Goal: Task Accomplishment & Management: Use online tool/utility

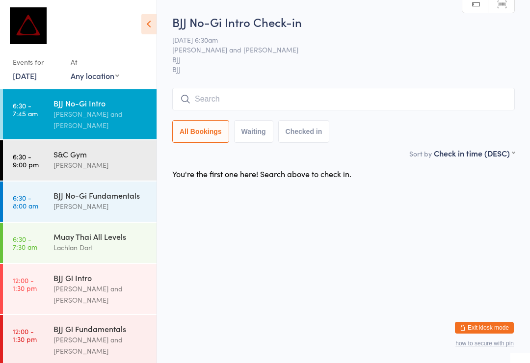
click at [75, 231] on div "Muay Thai All Levels" at bounding box center [100, 236] width 95 height 11
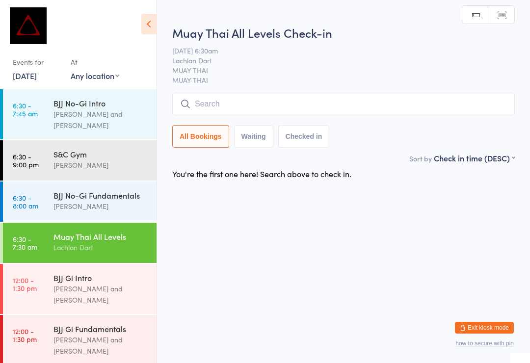
click at [257, 105] on input "search" at bounding box center [343, 104] width 342 height 23
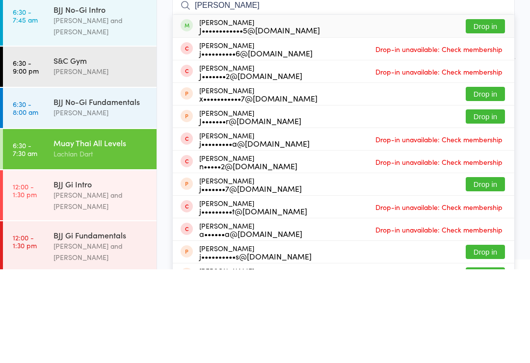
type input "[PERSON_NAME]"
click at [487, 113] on button "Drop in" at bounding box center [485, 120] width 39 height 14
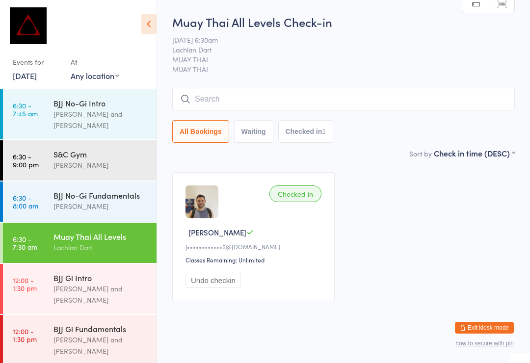
click at [110, 190] on div "BJJ No-Gi Fundamentals" at bounding box center [100, 195] width 95 height 11
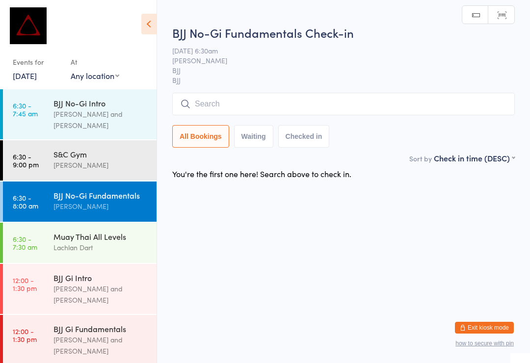
click at [281, 106] on input "search" at bounding box center [343, 104] width 342 height 23
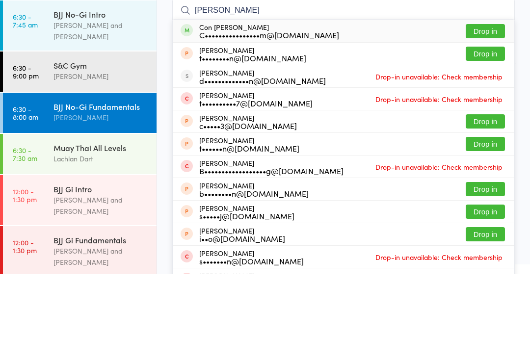
type input "[PERSON_NAME]"
click at [489, 113] on button "Drop in" at bounding box center [485, 120] width 39 height 14
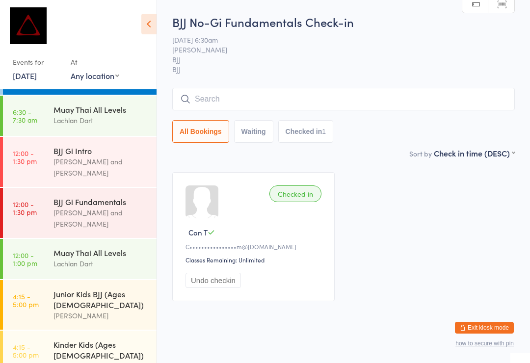
scroll to position [128, 0]
click at [100, 114] on div "Lachlan Dart" at bounding box center [100, 119] width 95 height 11
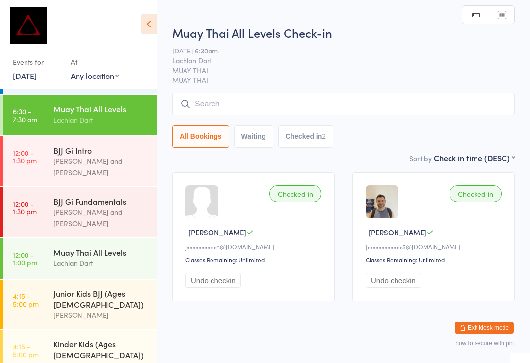
click at [270, 105] on input "search" at bounding box center [343, 104] width 342 height 23
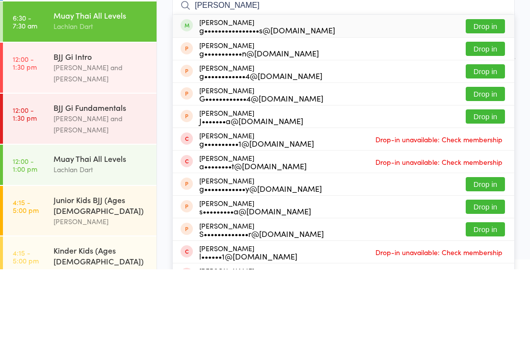
type input "[PERSON_NAME]"
click at [481, 113] on button "Drop in" at bounding box center [485, 120] width 39 height 14
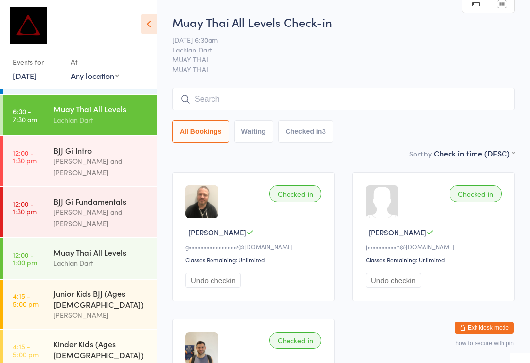
click at [220, 102] on input "search" at bounding box center [343, 99] width 342 height 23
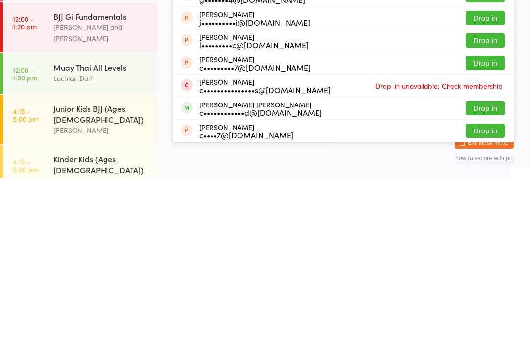
scroll to position [121, 0]
type input "[PERSON_NAME]"
click at [486, 286] on button "Drop in" at bounding box center [485, 293] width 39 height 14
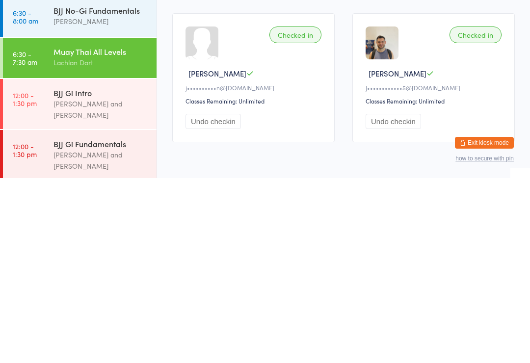
scroll to position [11, 0]
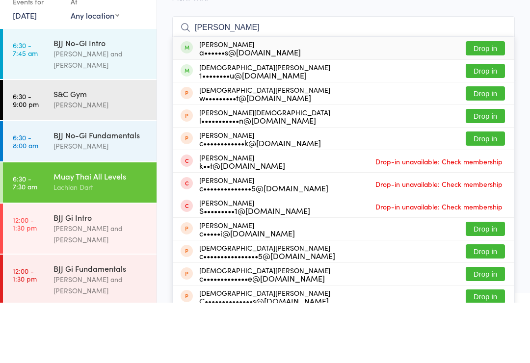
type input "[PERSON_NAME]"
click at [486, 102] on button "Drop in" at bounding box center [485, 109] width 39 height 14
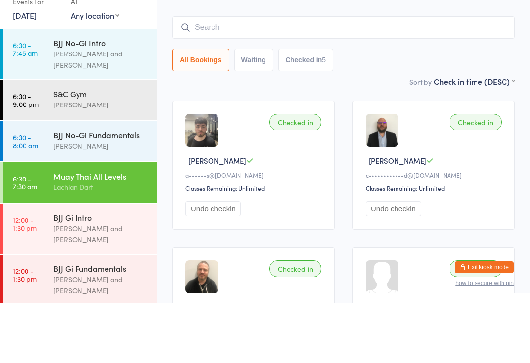
click at [113, 108] on div "[PERSON_NAME] and [PERSON_NAME]" at bounding box center [100, 119] width 95 height 23
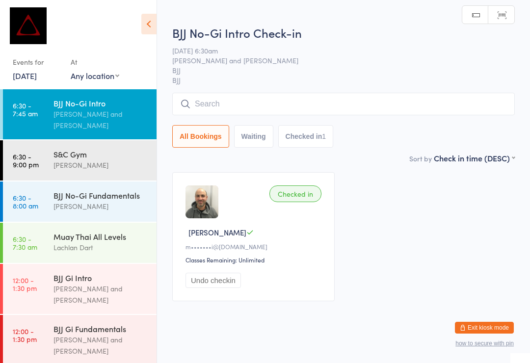
click at [256, 102] on input "search" at bounding box center [343, 104] width 342 height 23
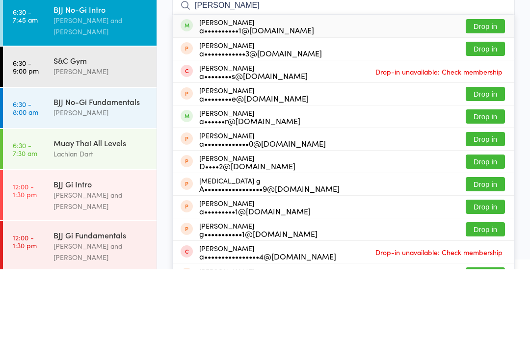
type input "[PERSON_NAME]"
click at [496, 113] on button "Drop in" at bounding box center [485, 120] width 39 height 14
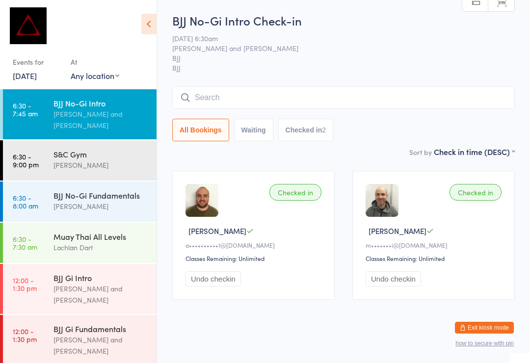
scroll to position [2, 0]
click at [115, 104] on div "BJJ No-Gi Intro" at bounding box center [100, 103] width 95 height 11
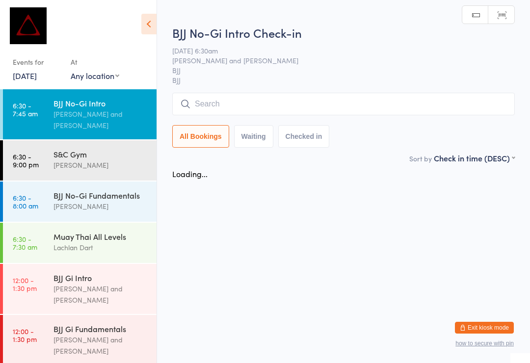
scroll to position [0, 0]
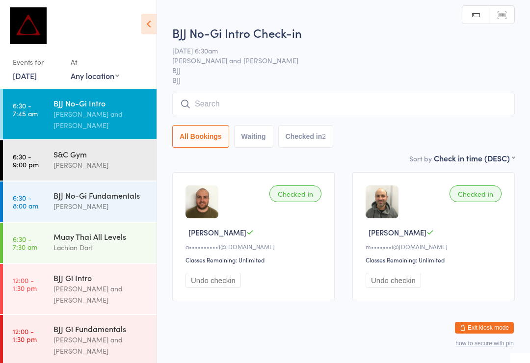
click at [127, 201] on div "[PERSON_NAME]" at bounding box center [100, 206] width 95 height 11
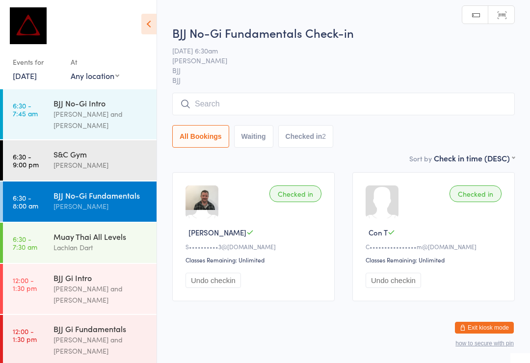
click at [340, 103] on input "search" at bounding box center [343, 104] width 342 height 23
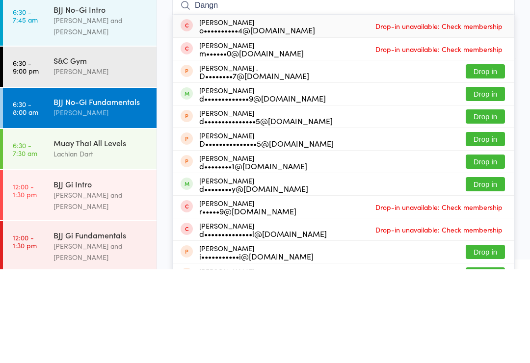
type input "Dangn"
click at [493, 181] on button "Drop in" at bounding box center [485, 188] width 39 height 14
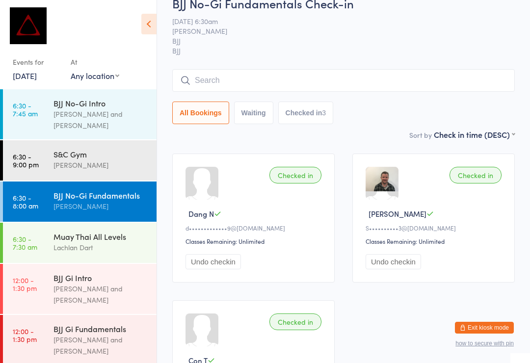
click at [54, 231] on div "Muay Thai All Levels" at bounding box center [100, 236] width 95 height 11
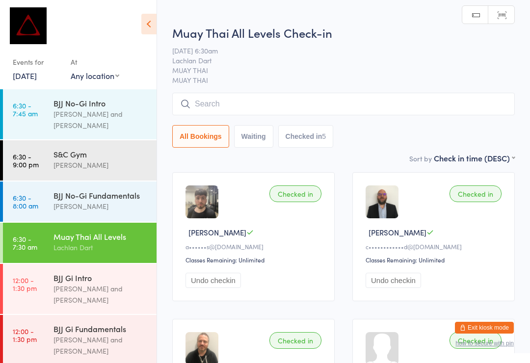
click at [195, 114] on input "search" at bounding box center [343, 104] width 342 height 23
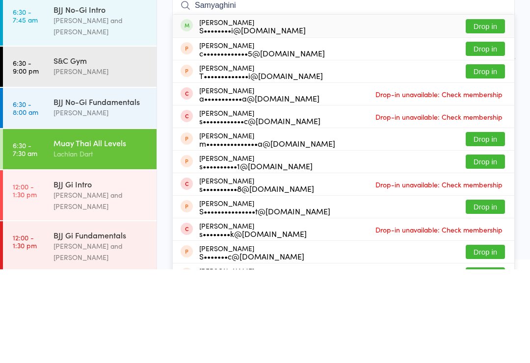
type input "Samyaghini"
click at [479, 113] on button "Drop in" at bounding box center [485, 120] width 39 height 14
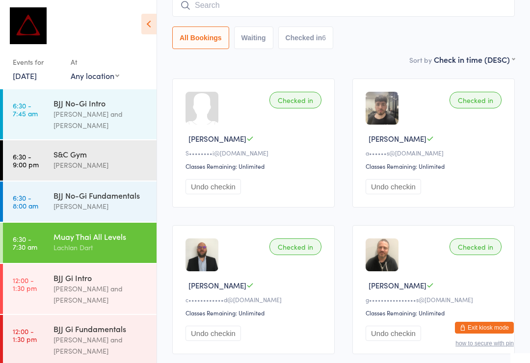
click at [94, 201] on div "[PERSON_NAME]" at bounding box center [100, 206] width 95 height 11
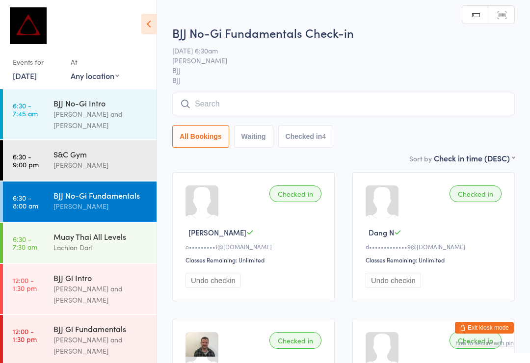
click at [286, 104] on input "search" at bounding box center [343, 104] width 342 height 23
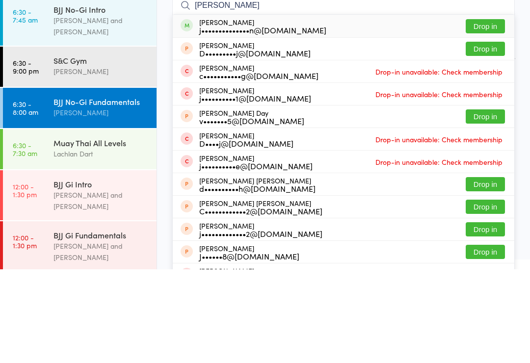
type input "[PERSON_NAME]"
click at [490, 113] on button "Drop in" at bounding box center [485, 120] width 39 height 14
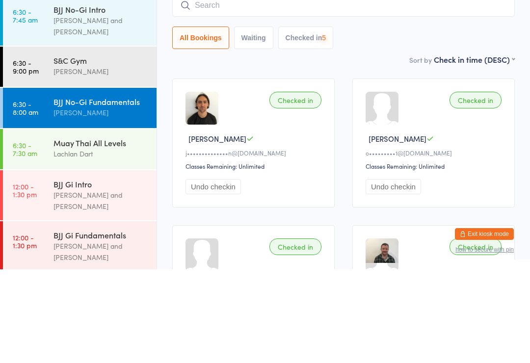
click at [423, 172] on div "Checked in [PERSON_NAME] S o•••••••••1@[DOMAIN_NAME] Classes Remaining: Unlimit…" at bounding box center [433, 236] width 162 height 129
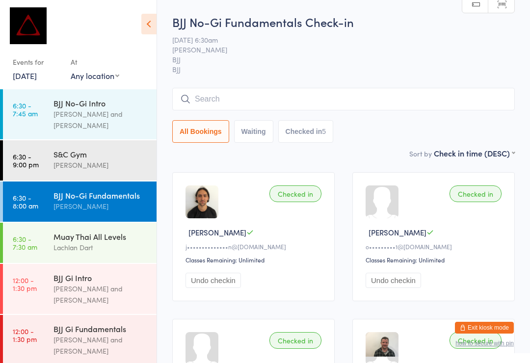
click at [266, 98] on input "search" at bounding box center [343, 99] width 342 height 23
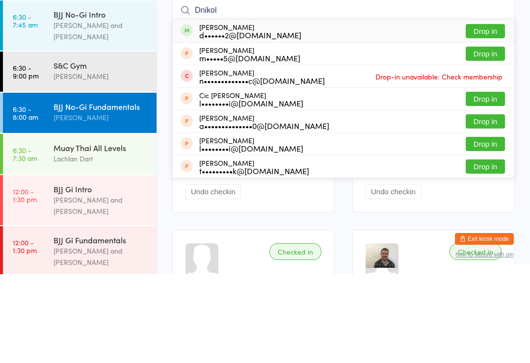
type input "Dnikol"
click at [491, 113] on button "Drop in" at bounding box center [485, 120] width 39 height 14
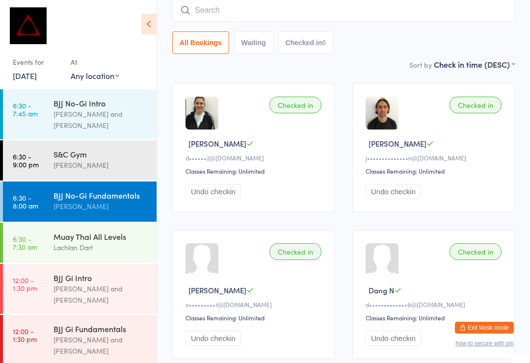
click at [288, 14] on input "search" at bounding box center [343, 10] width 342 height 23
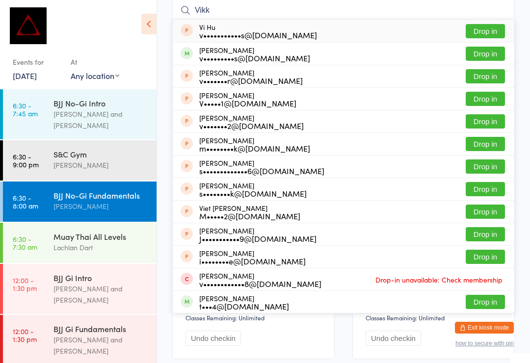
type input "Vikk"
click at [494, 51] on button "Drop in" at bounding box center [485, 54] width 39 height 14
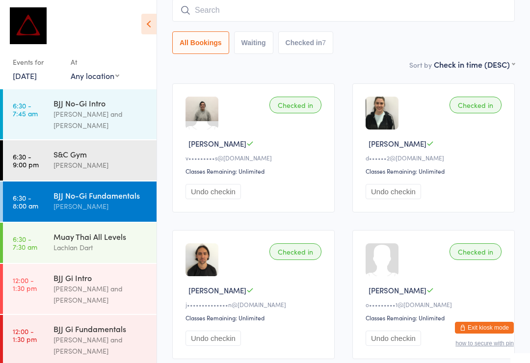
click at [94, 114] on div "[PERSON_NAME] and [PERSON_NAME]" at bounding box center [100, 119] width 95 height 23
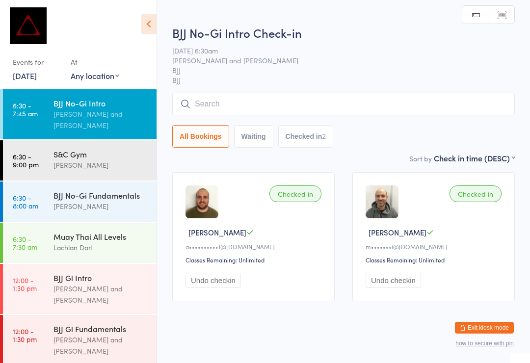
click at [339, 108] on input "search" at bounding box center [343, 104] width 342 height 23
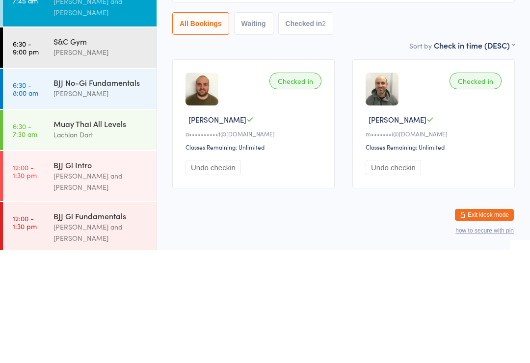
click at [49, 182] on link "6:30 - 8:00 am BJJ No-Gi Fundamentals [PERSON_NAME]" at bounding box center [80, 202] width 154 height 40
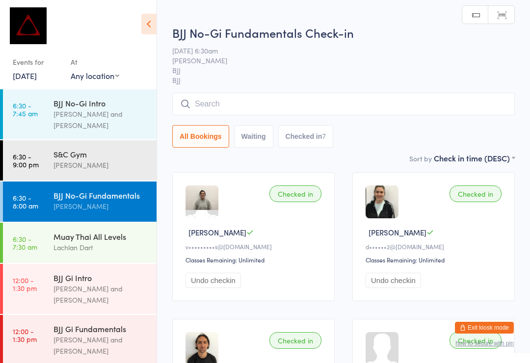
click at [408, 102] on input "search" at bounding box center [343, 104] width 342 height 23
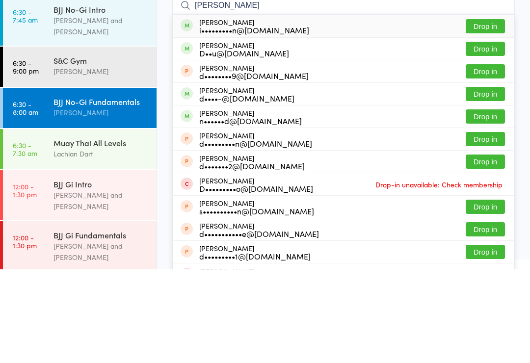
type input "[PERSON_NAME]"
click at [489, 113] on button "Drop in" at bounding box center [485, 120] width 39 height 14
